Goal: Information Seeking & Learning: Understand process/instructions

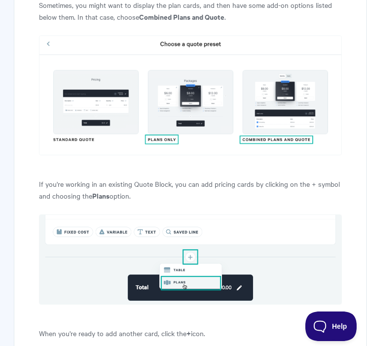
scroll to position [536, 0]
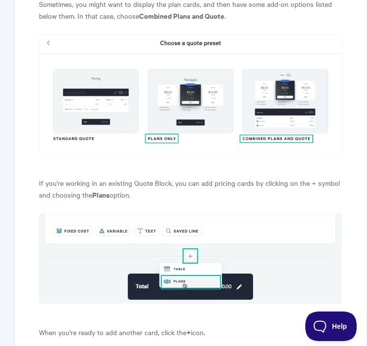
click at [92, 95] on img at bounding box center [190, 95] width 303 height 120
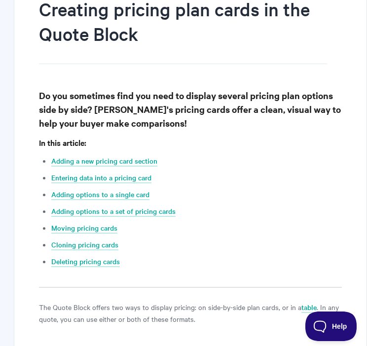
scroll to position [0, 0]
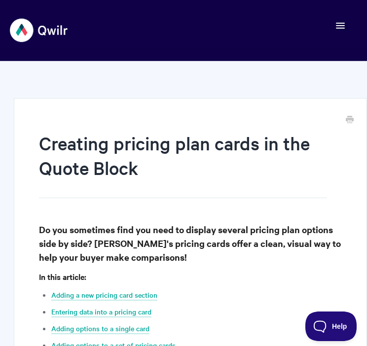
click at [338, 29] on button "Toggle Navigation" at bounding box center [340, 26] width 19 height 14
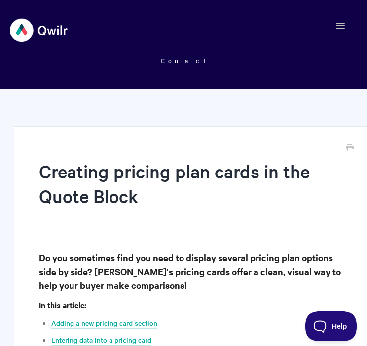
click at [45, 30] on img at bounding box center [39, 30] width 59 height 37
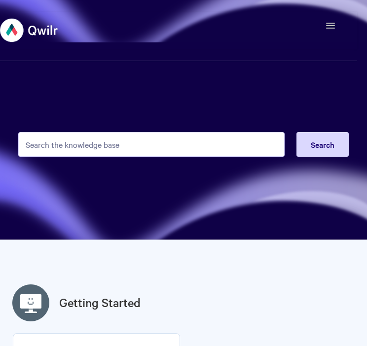
click at [189, 140] on input "Search the knowledge base" at bounding box center [151, 144] width 266 height 25
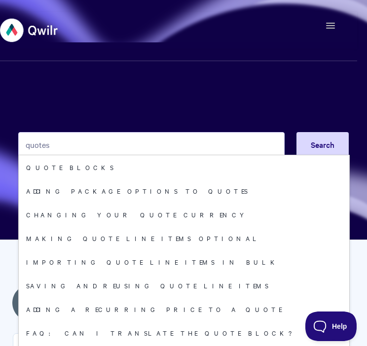
type input "quotes"
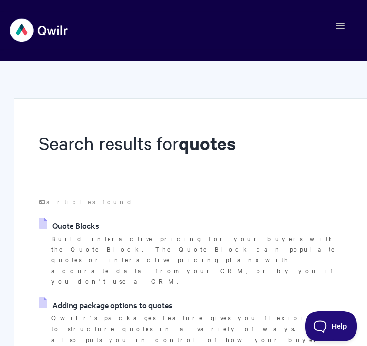
click at [80, 229] on link "Quote Blocks" at bounding box center [69, 225] width 60 height 15
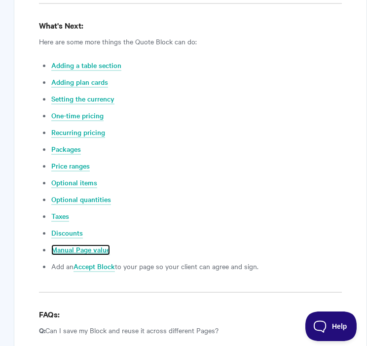
scroll to position [3646, 0]
click at [79, 110] on link "One-time pricing" at bounding box center [77, 115] width 52 height 11
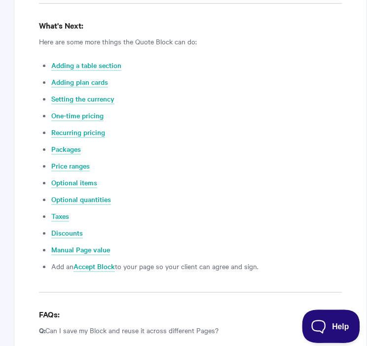
click at [317, 316] on button "Help" at bounding box center [327, 325] width 51 height 30
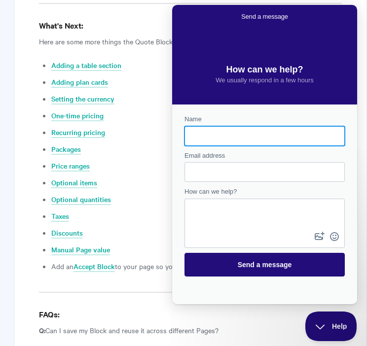
scroll to position [0, 0]
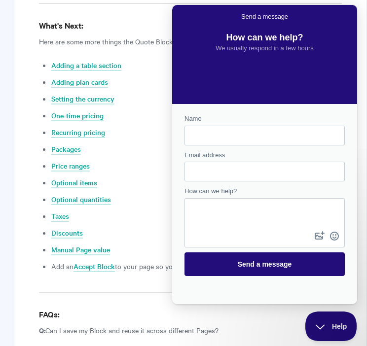
click at [162, 126] on li "Recurring pricing" at bounding box center [196, 132] width 290 height 12
click at [322, 331] on button "Help" at bounding box center [327, 325] width 51 height 30
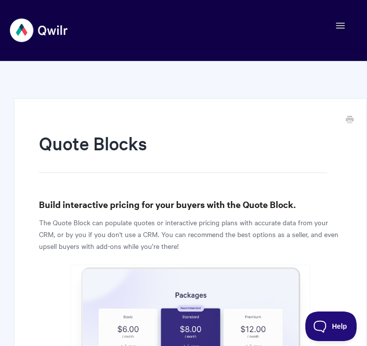
click at [330, 35] on div "Toggle Navigation Home Getting Started Creating & Editing Pages Sharing & Analy…" at bounding box center [183, 30] width 347 height 37
click at [341, 28] on span "button" at bounding box center [340, 28] width 9 height 1
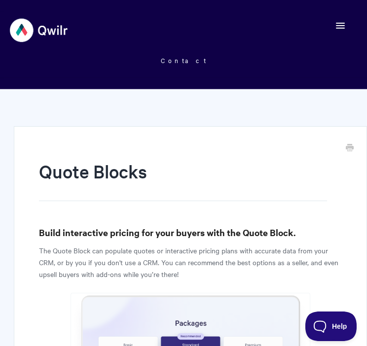
click at [337, 28] on span "button" at bounding box center [340, 28] width 9 height 1
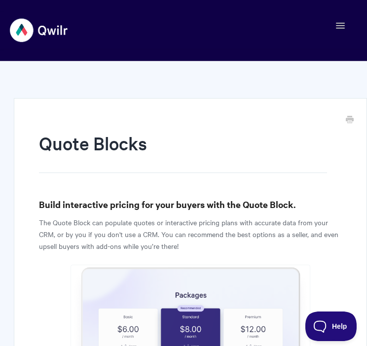
click at [39, 39] on img at bounding box center [39, 30] width 59 height 37
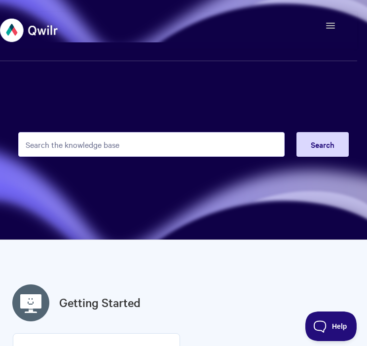
click at [102, 148] on input "Search the knowledge base" at bounding box center [151, 144] width 266 height 25
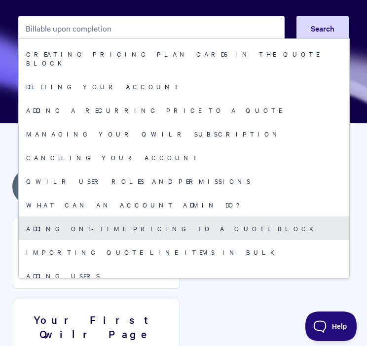
scroll to position [117, 0]
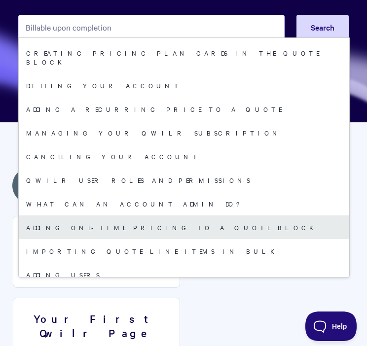
type input "Billable upon completion"
click at [208, 216] on link "Adding One-Time Pricing To A Quote Block" at bounding box center [184, 228] width 330 height 24
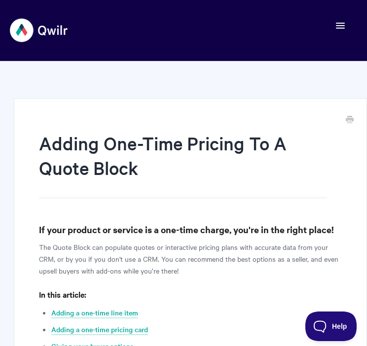
click at [343, 25] on span "button" at bounding box center [340, 25] width 9 height 1
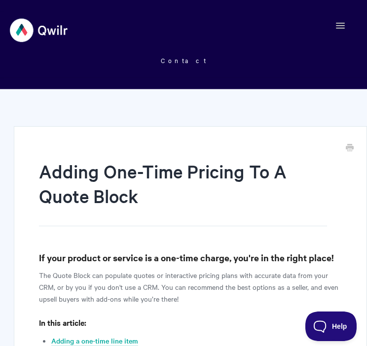
click at [28, 16] on img at bounding box center [39, 30] width 59 height 37
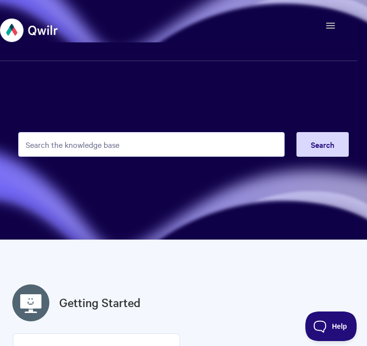
click at [151, 147] on input "Search the knowledge base" at bounding box center [151, 144] width 266 height 25
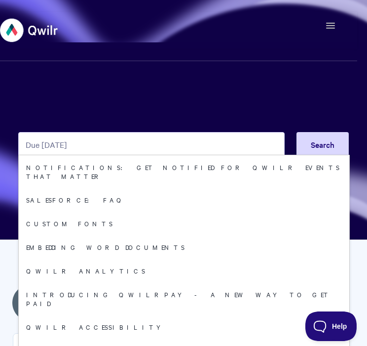
type input "Due [DATE]"
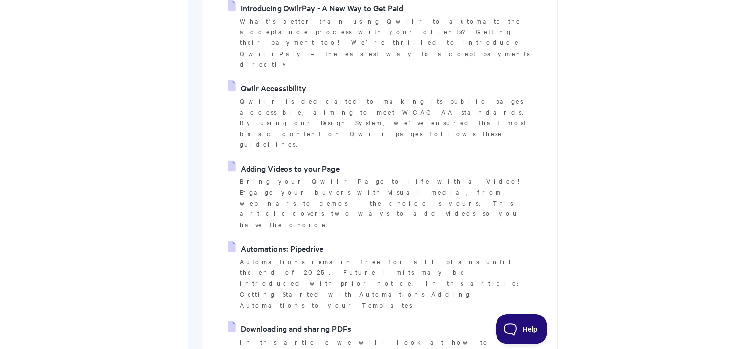
scroll to position [603, 0]
